Goal: Information Seeking & Learning: Learn about a topic

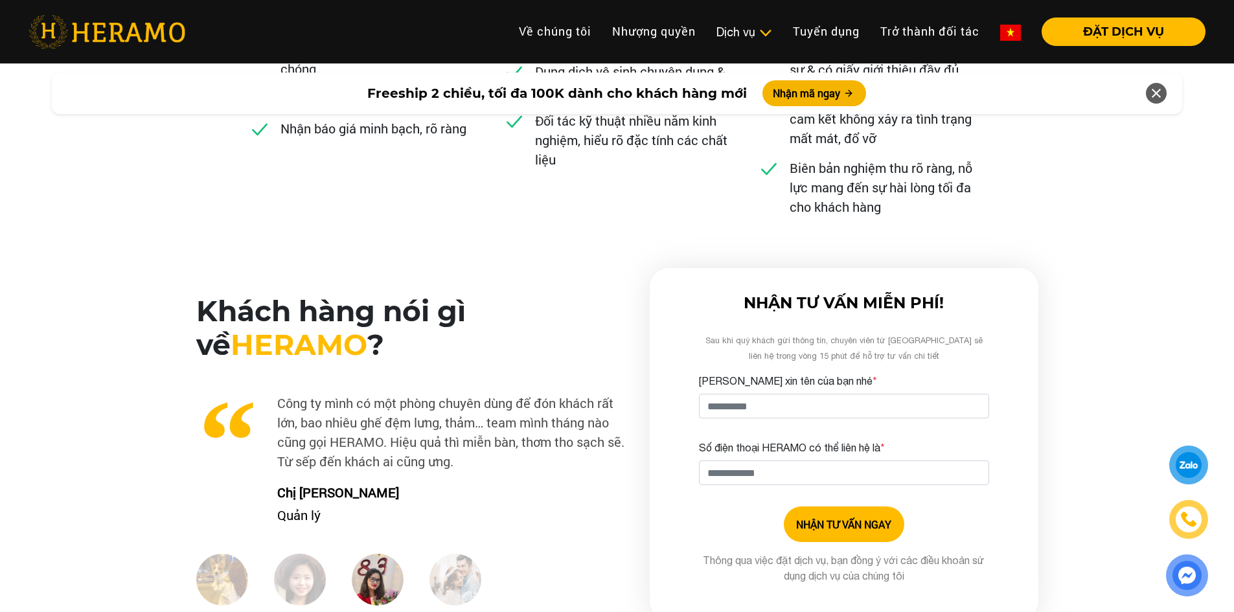
click at [593, 218] on div "Chất lượng Thiết bị, máy móc hiện đại Dung dịch vệ sinh chuyên dụng & an toàn c…" at bounding box center [617, 77] width 227 height 319
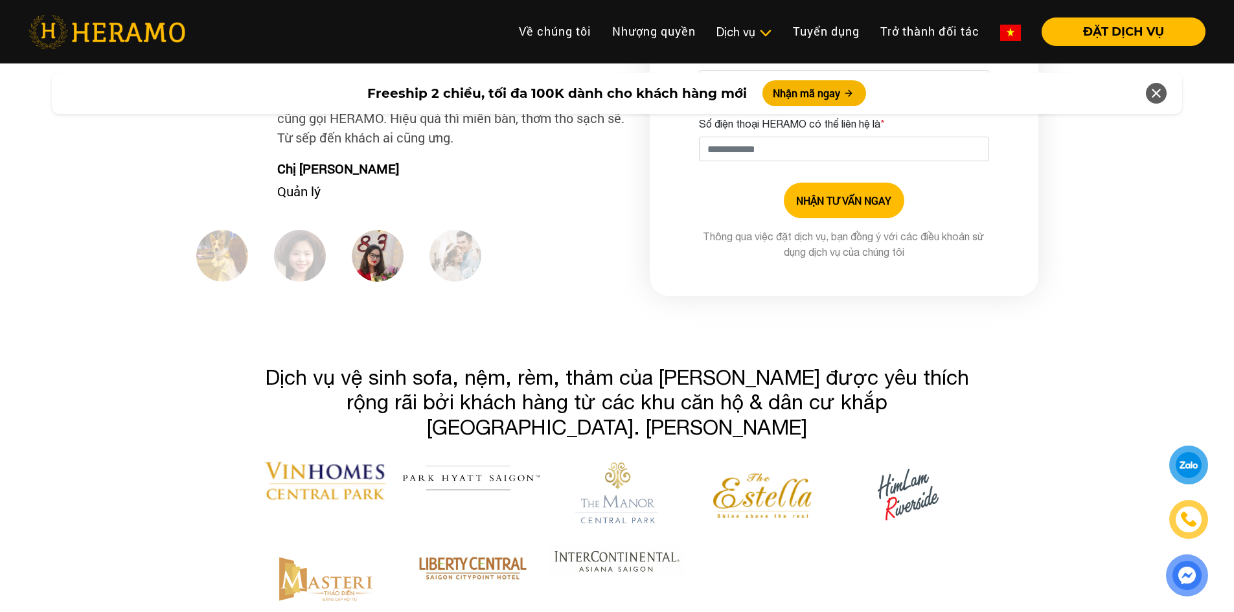
scroll to position [3897, 0]
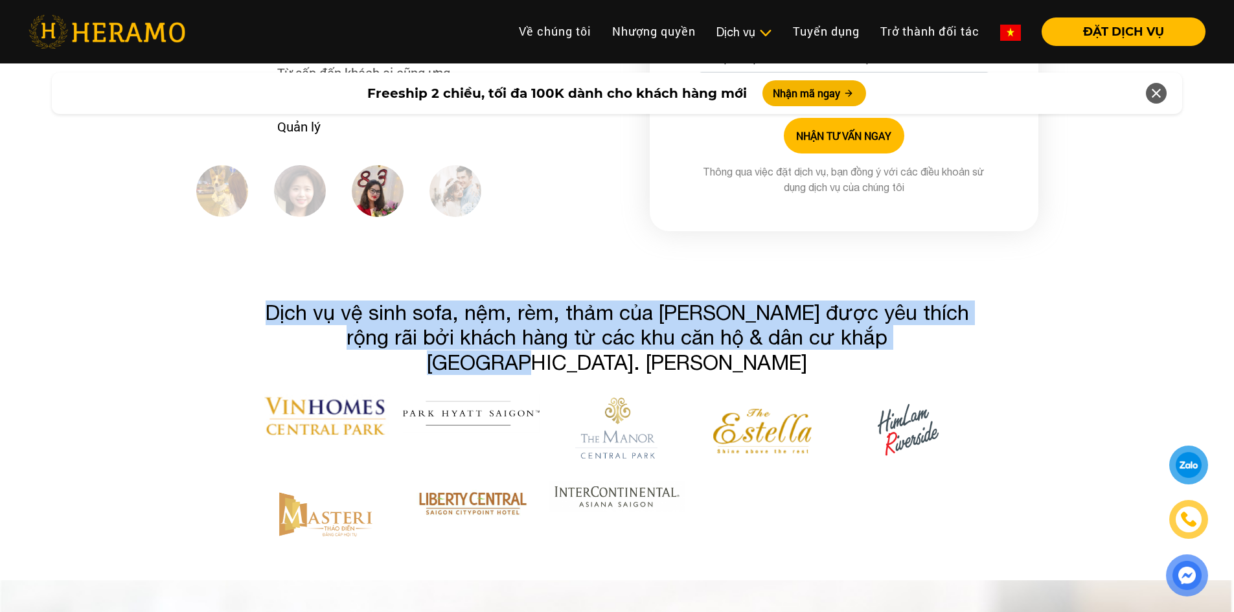
drag, startPoint x: 277, startPoint y: 299, endPoint x: 943, endPoint y: 319, distance: 667.0
click at [943, 319] on h3 "Dịch vụ vệ sinh sofa, nệm, rèm, thảm của [PERSON_NAME] được yêu thích rộng rãi …" at bounding box center [617, 338] width 719 height 75
click at [922, 321] on h3 "Dịch vụ vệ sinh sofa, nệm, rèm, thảm của [PERSON_NAME] được yêu thích rộng rãi …" at bounding box center [617, 338] width 719 height 75
drag, startPoint x: 922, startPoint y: 325, endPoint x: 259, endPoint y: 295, distance: 663.6
click at [259, 301] on h3 "Dịch vụ vệ sinh sofa, nệm, rèm, thảm của [PERSON_NAME] được yêu thích rộng rãi …" at bounding box center [617, 338] width 719 height 75
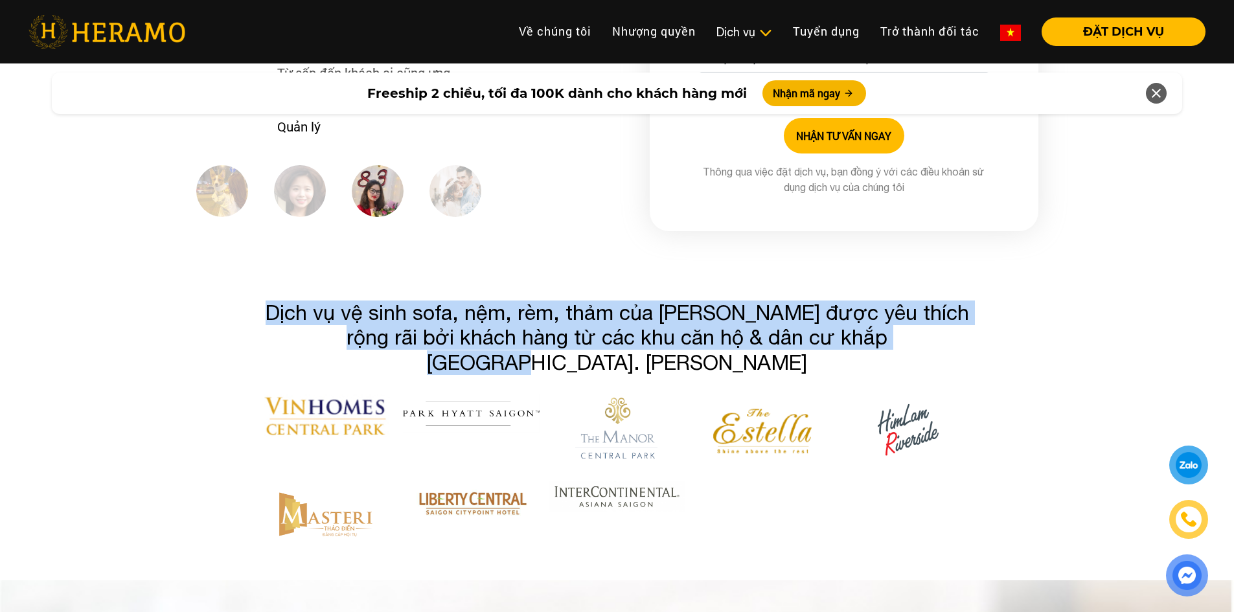
click at [259, 301] on h3 "Dịch vụ vệ sinh sofa, nệm, rèm, thảm của [PERSON_NAME] được yêu thích rộng rãi …" at bounding box center [617, 338] width 719 height 75
drag, startPoint x: 275, startPoint y: 294, endPoint x: 928, endPoint y: 313, distance: 653.4
click at [928, 313] on h3 "Dịch vụ vệ sinh sofa, nệm, rèm, thảm của [PERSON_NAME] được yêu thích rộng rãi …" at bounding box center [617, 338] width 719 height 75
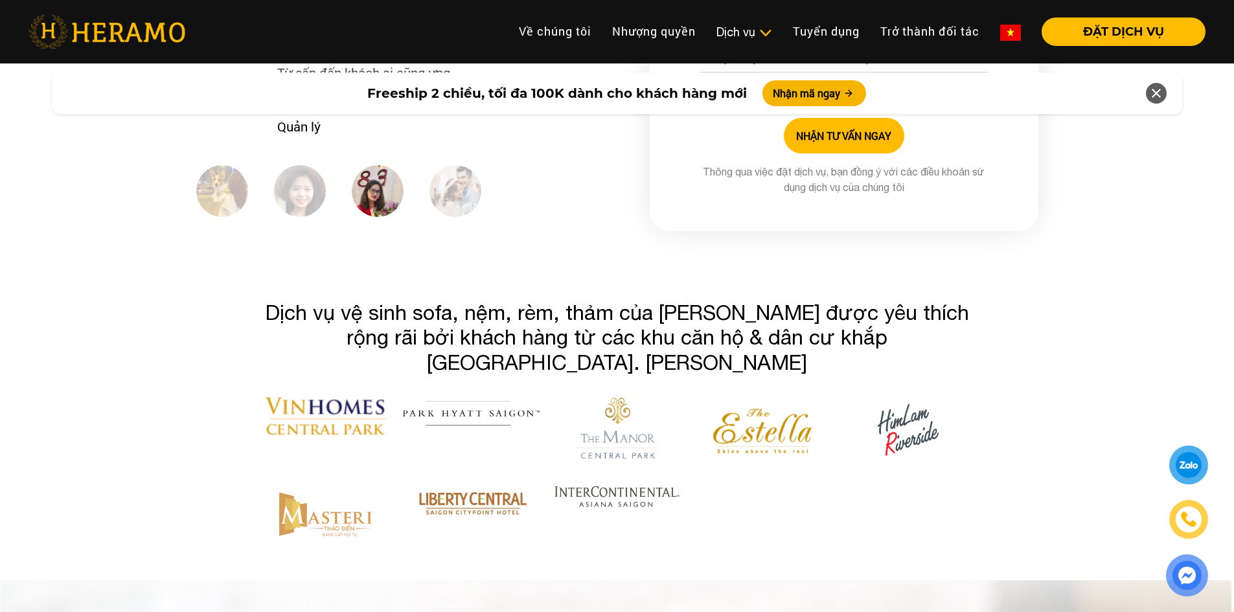
click at [682, 489] on div at bounding box center [617, 515] width 146 height 69
